Goal: Find specific page/section: Find specific page/section

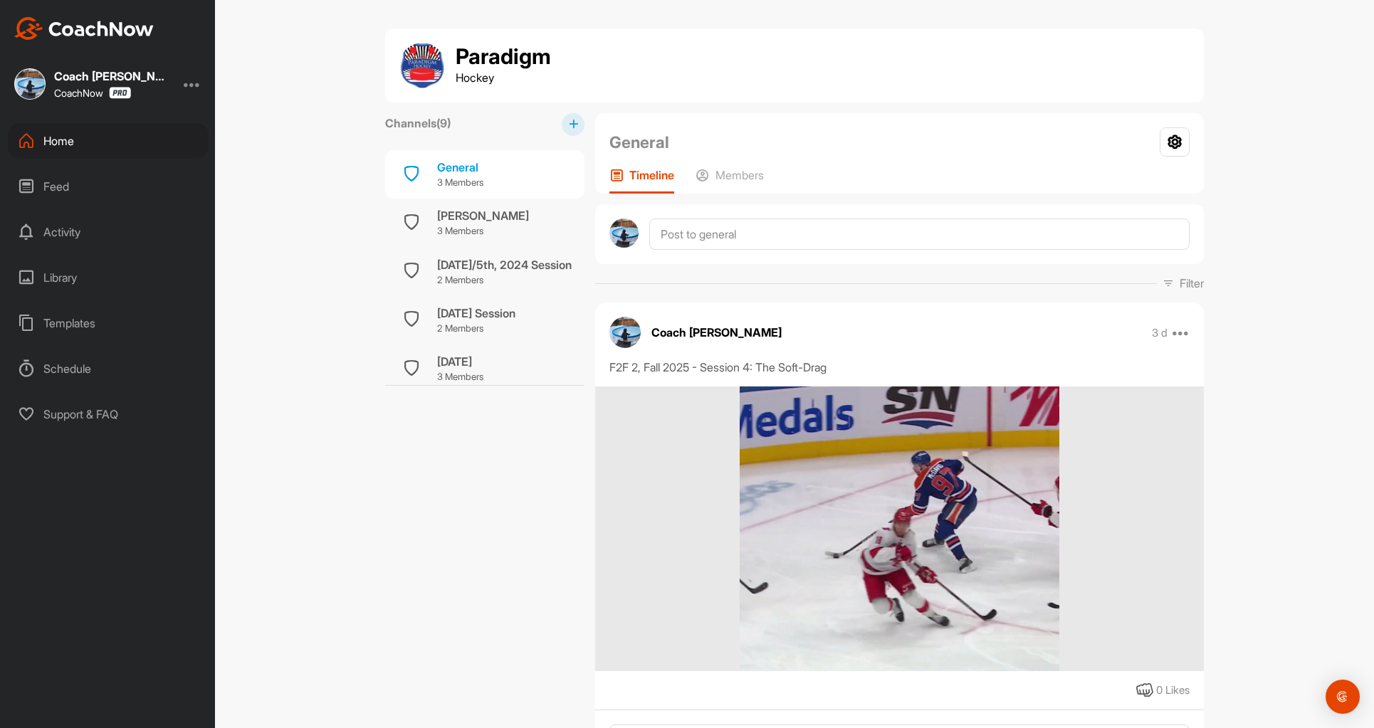
click at [69, 143] on div "Home" at bounding box center [108, 141] width 201 height 36
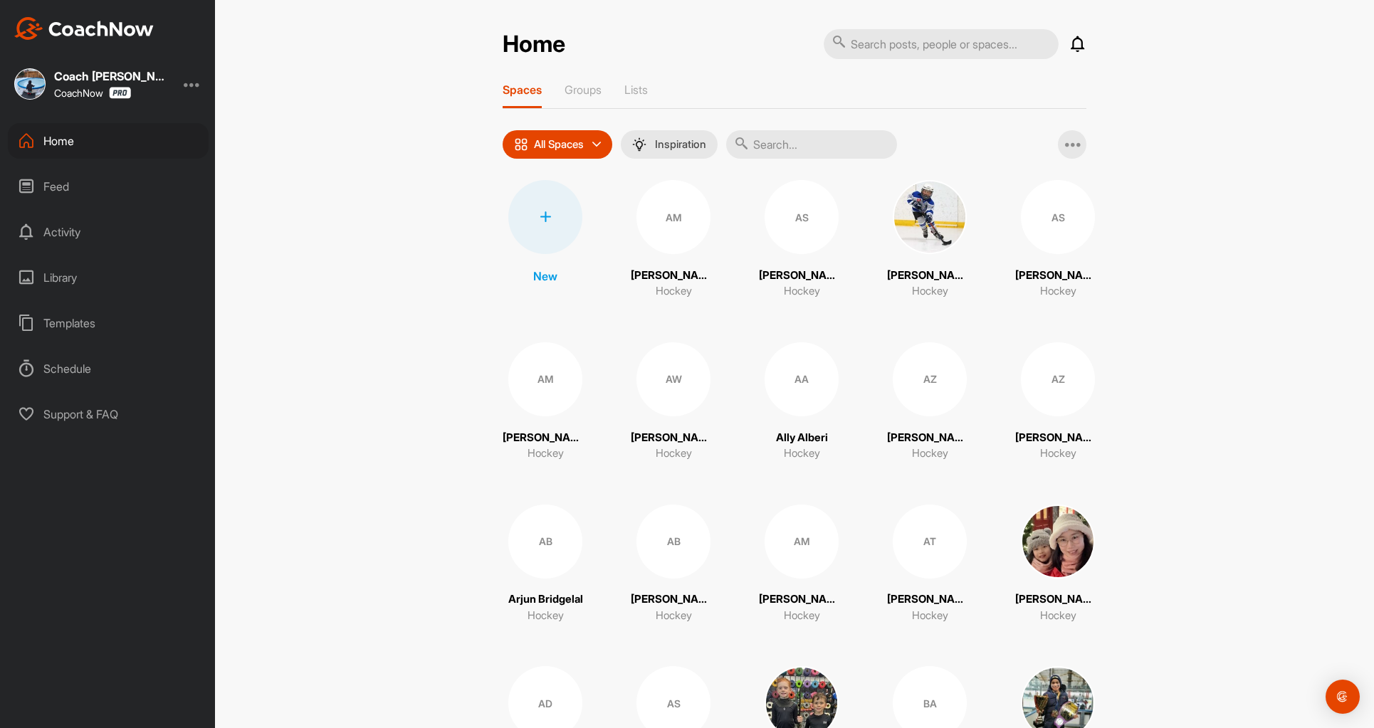
click at [774, 146] on input "text" at bounding box center [811, 144] width 171 height 28
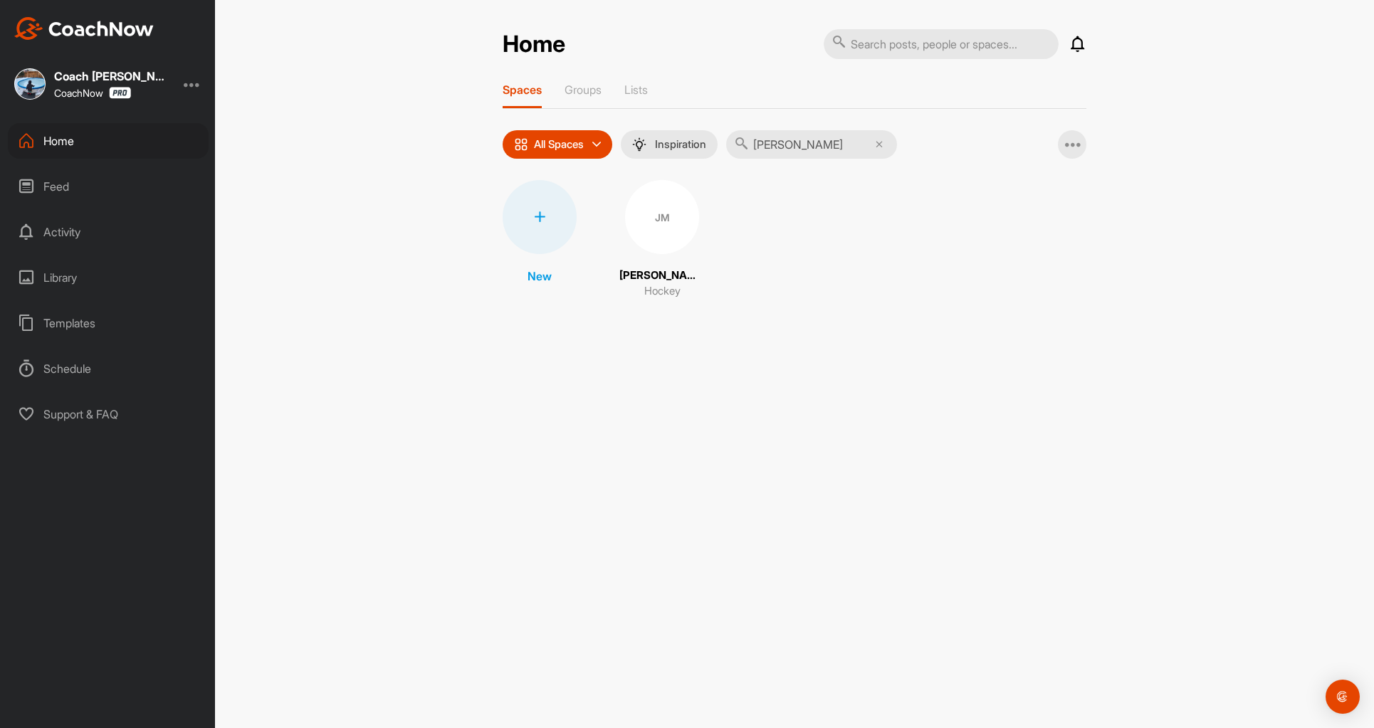
type input "[PERSON_NAME]"
click at [653, 220] on div "JM" at bounding box center [662, 217] width 74 height 74
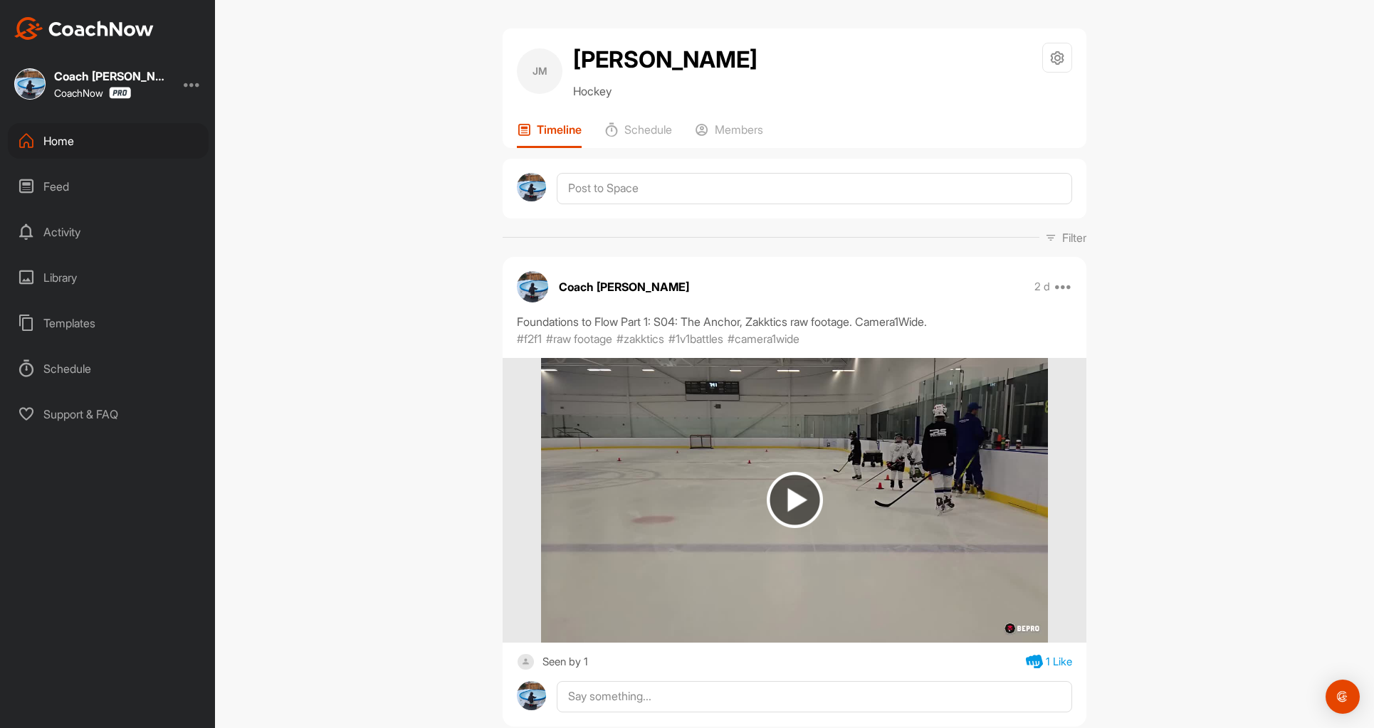
click at [1184, 133] on div "[PERSON_NAME] [PERSON_NAME] Hockey Space Settings Your Notifications Leave Spac…" at bounding box center [794, 364] width 1159 height 728
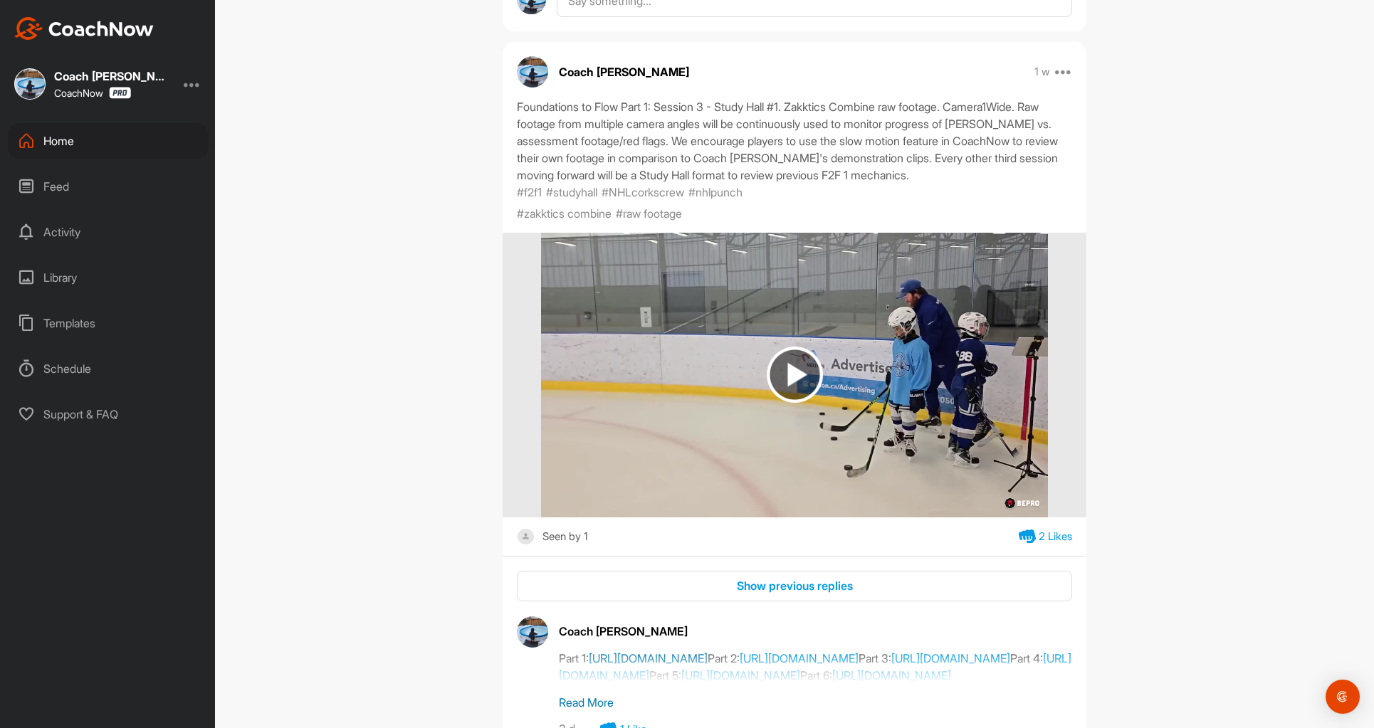
scroll to position [1210, 0]
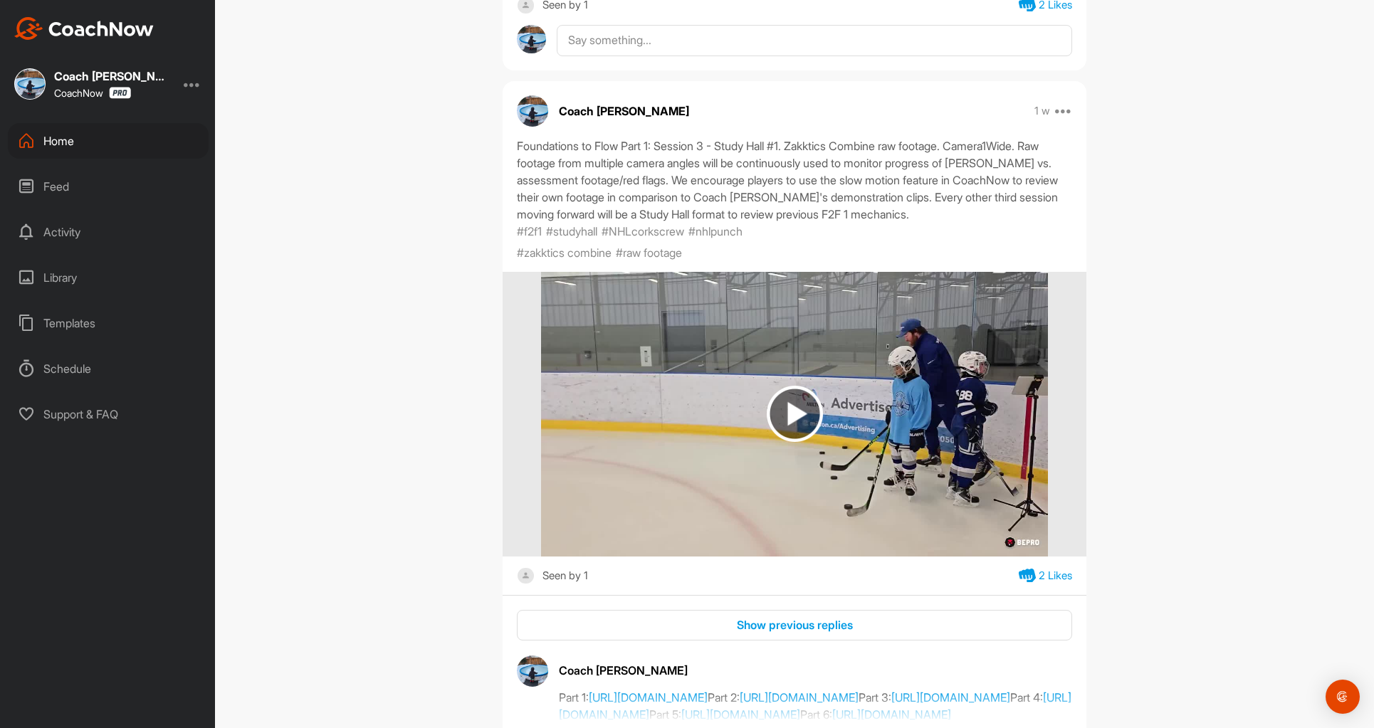
click at [784, 442] on img at bounding box center [794, 414] width 56 height 56
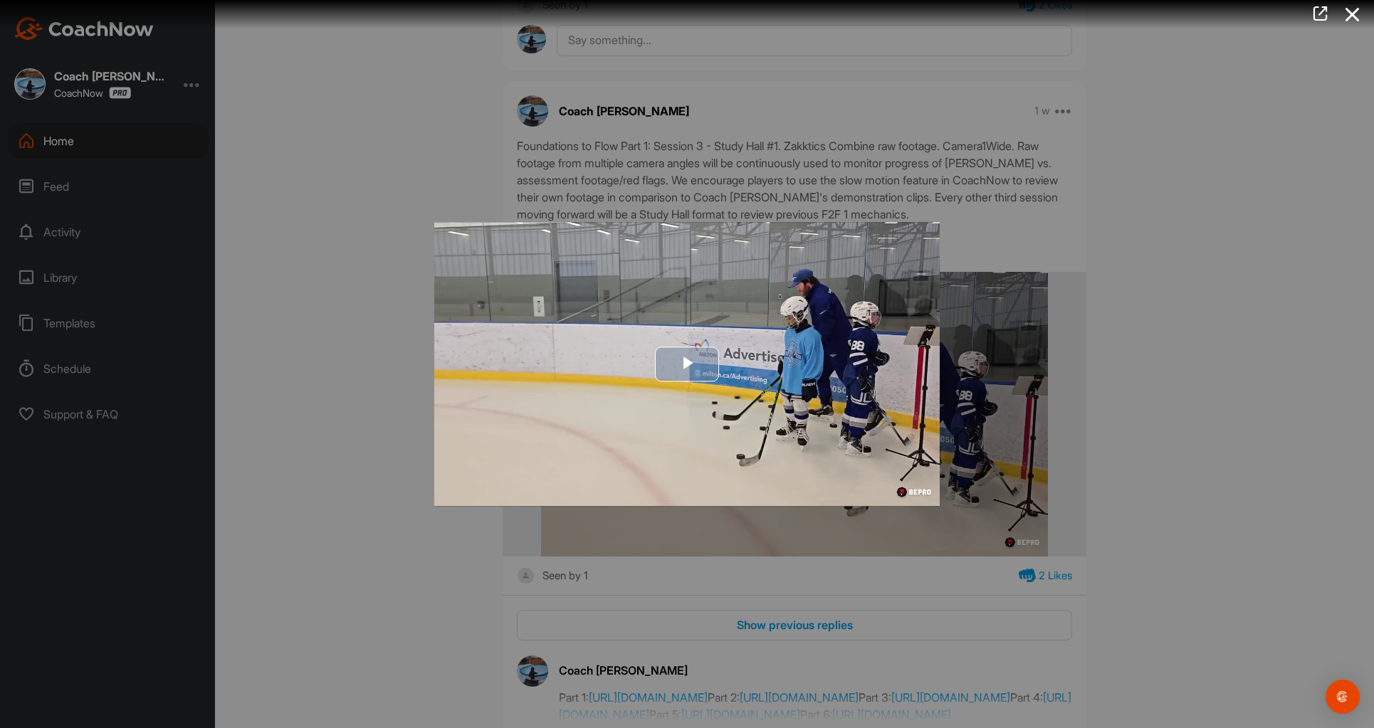
click at [687, 364] on span "Video Player" at bounding box center [687, 364] width 0 height 0
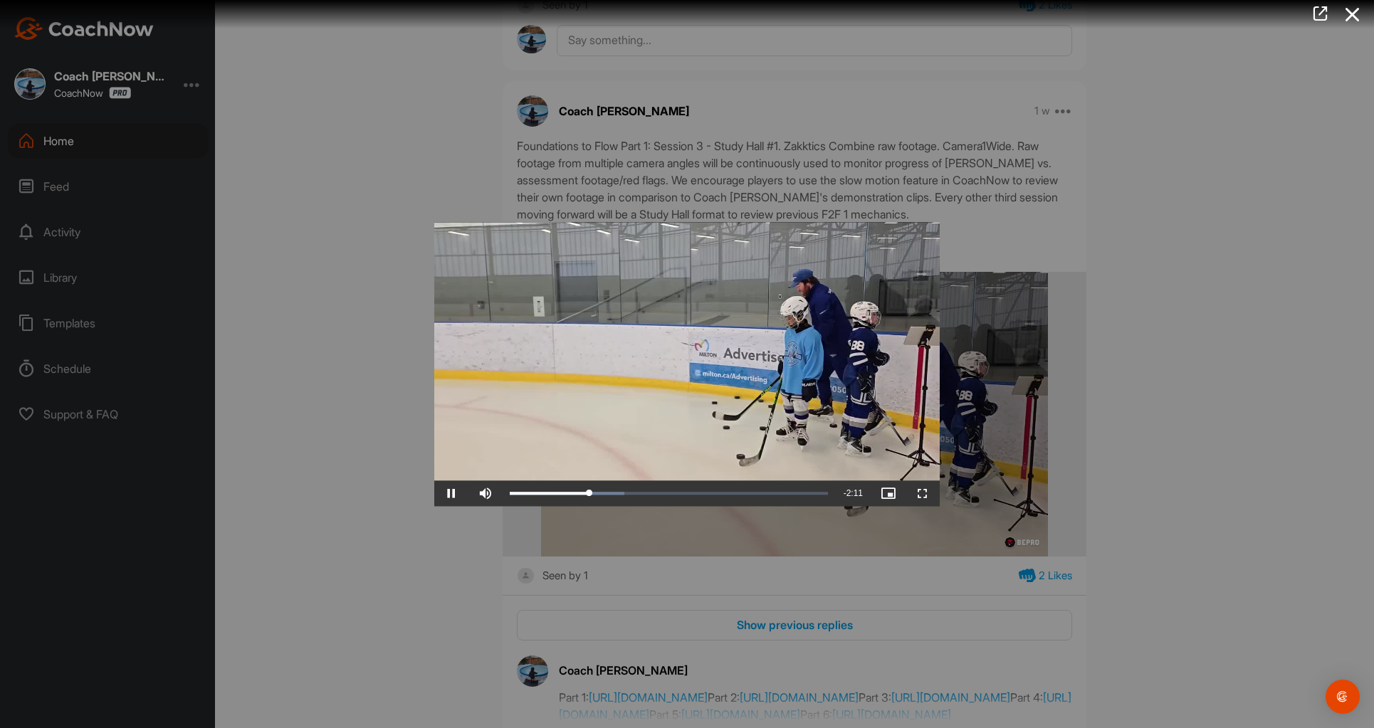
click at [1153, 325] on div at bounding box center [687, 364] width 1374 height 728
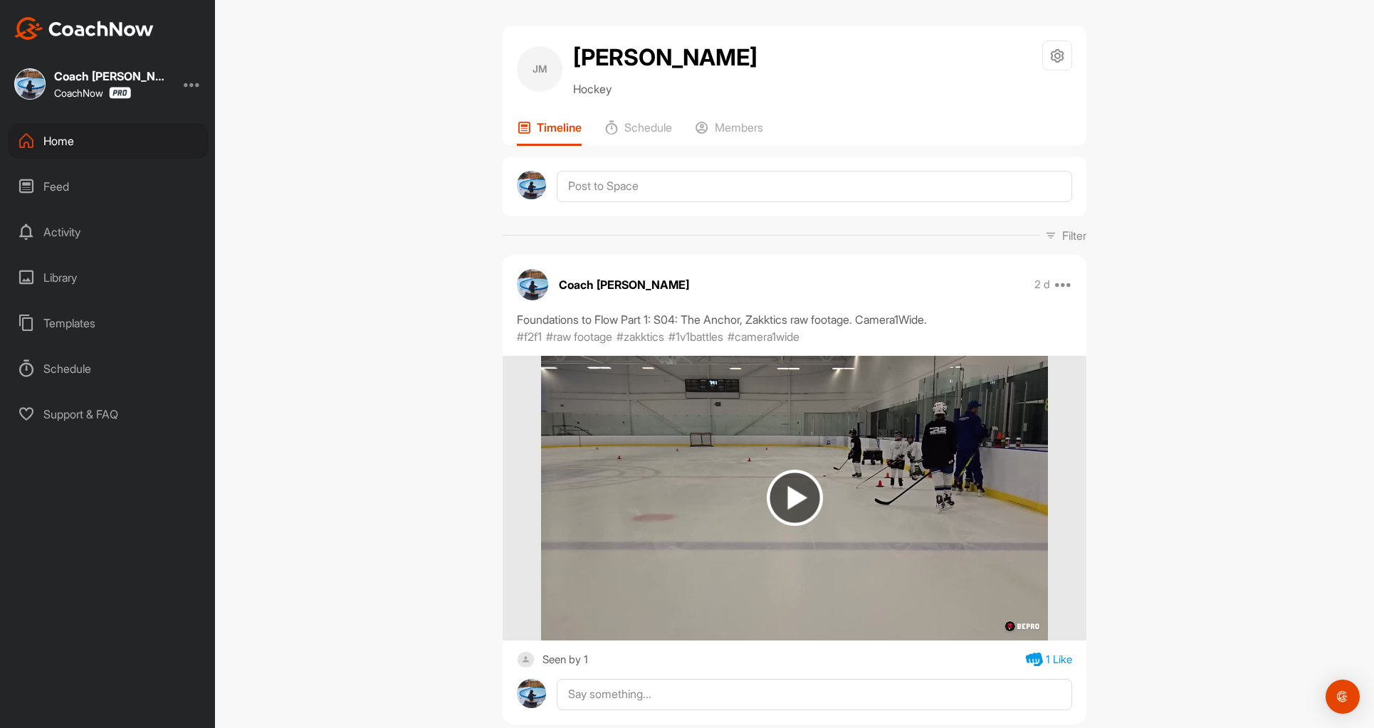
scroll to position [0, 0]
